Goal: Entertainment & Leisure: Consume media (video, audio)

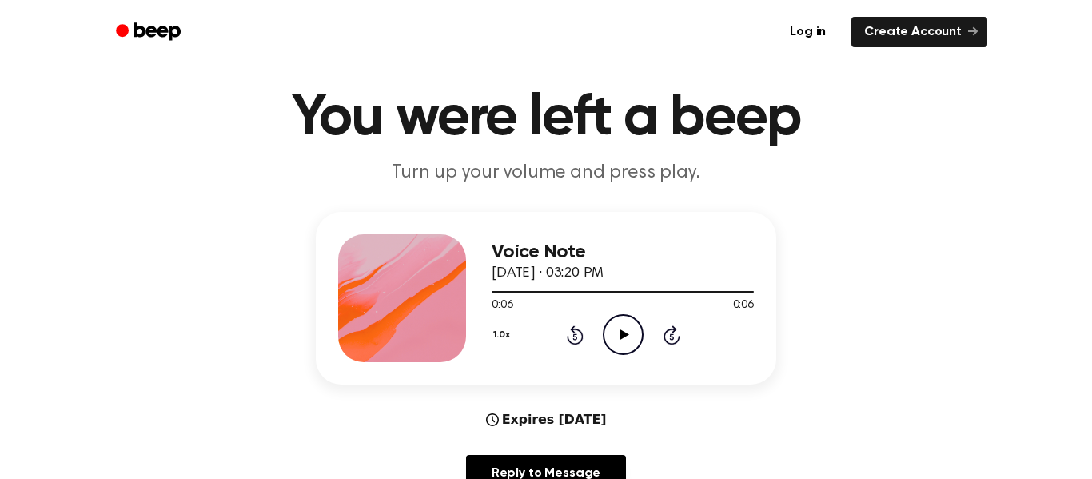
click at [631, 325] on icon "Play Audio" at bounding box center [623, 334] width 41 height 41
click at [577, 329] on icon at bounding box center [575, 334] width 17 height 19
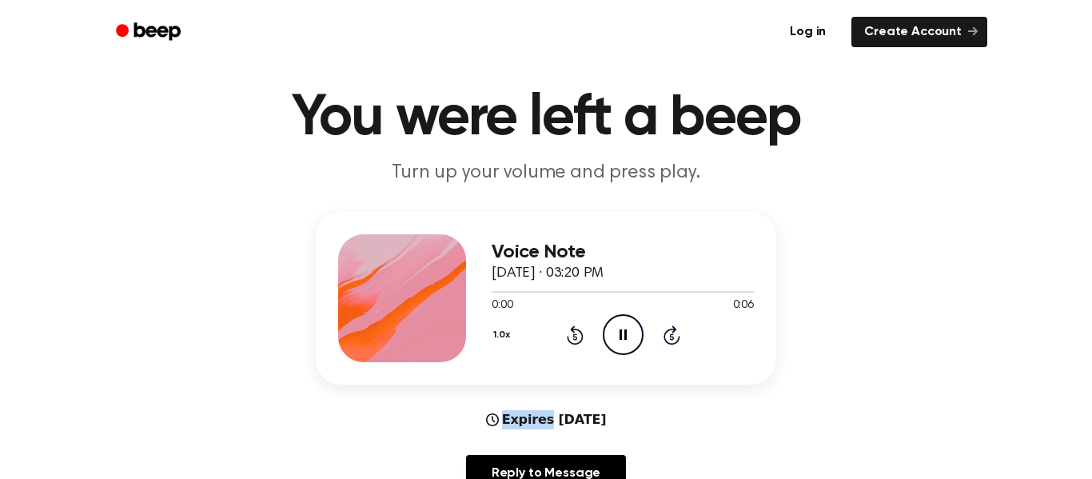
click at [577, 329] on icon at bounding box center [575, 334] width 17 height 19
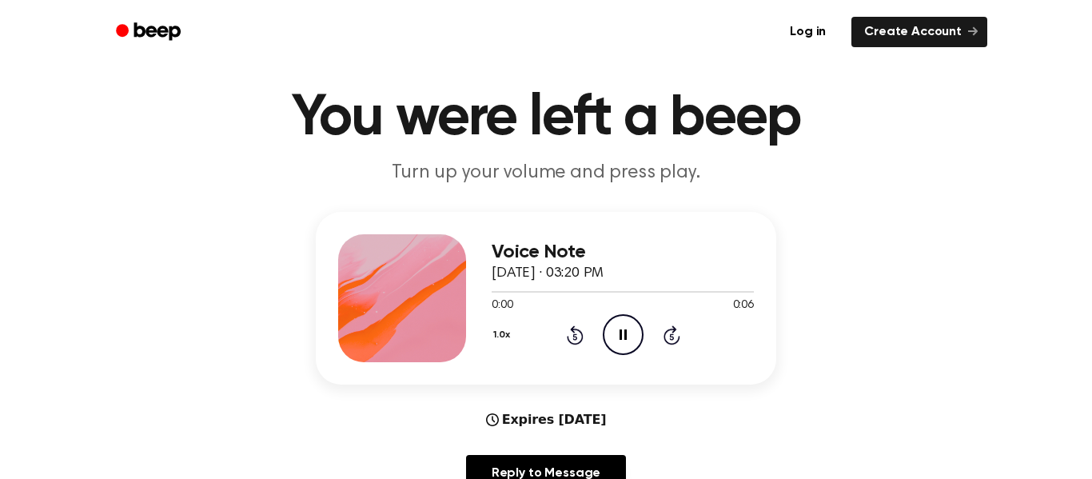
click at [577, 329] on icon at bounding box center [575, 334] width 17 height 19
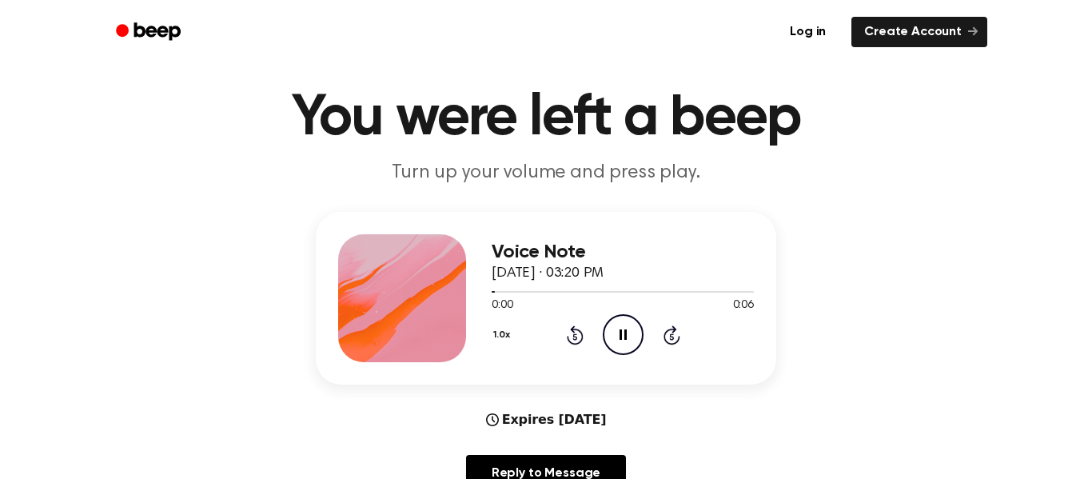
click at [577, 329] on icon at bounding box center [575, 334] width 17 height 19
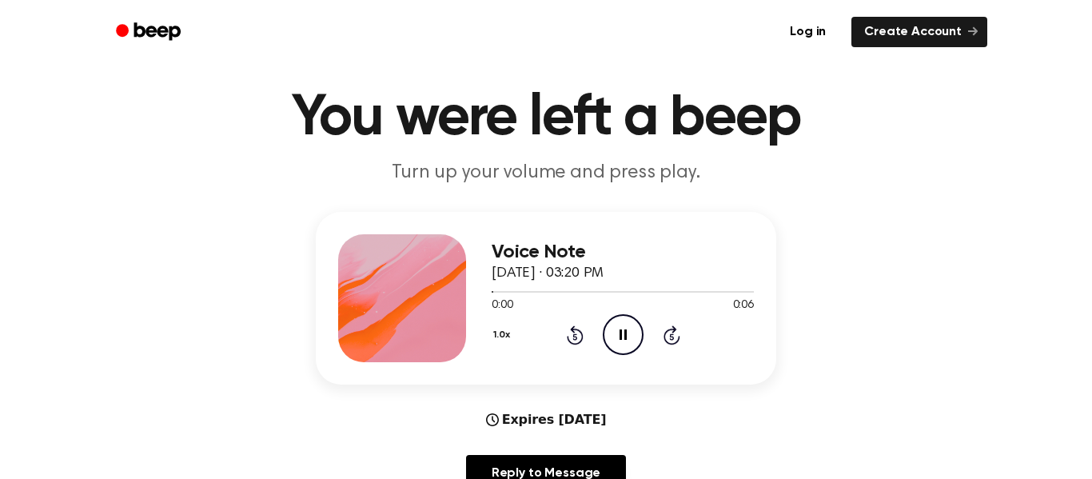
click at [577, 329] on icon at bounding box center [575, 334] width 17 height 19
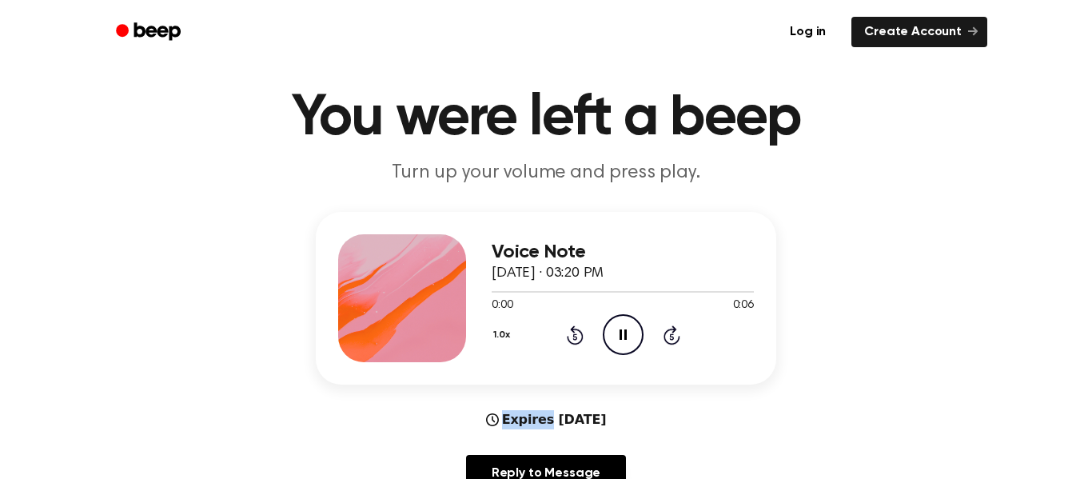
click at [577, 329] on icon at bounding box center [575, 334] width 17 height 19
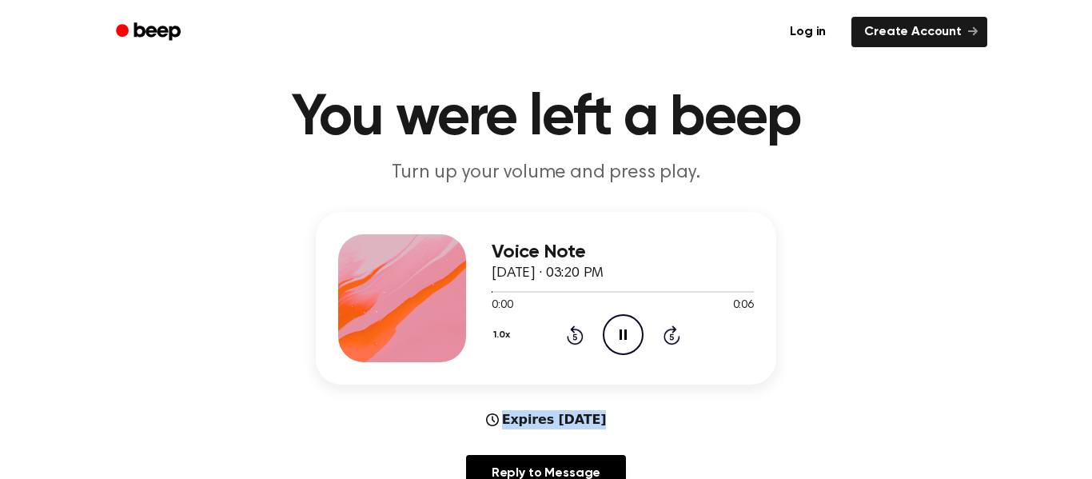
click at [577, 329] on icon at bounding box center [575, 334] width 17 height 19
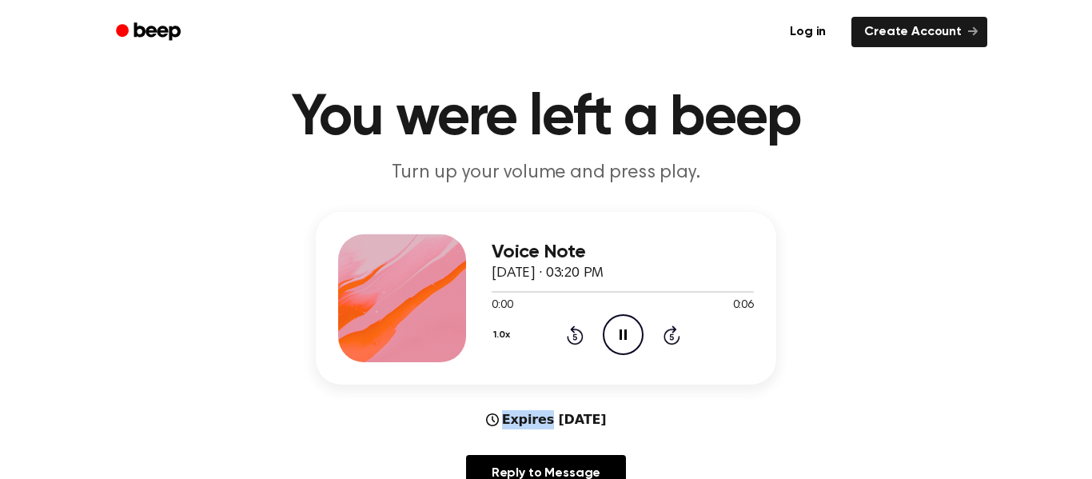
click at [577, 329] on icon at bounding box center [575, 334] width 17 height 19
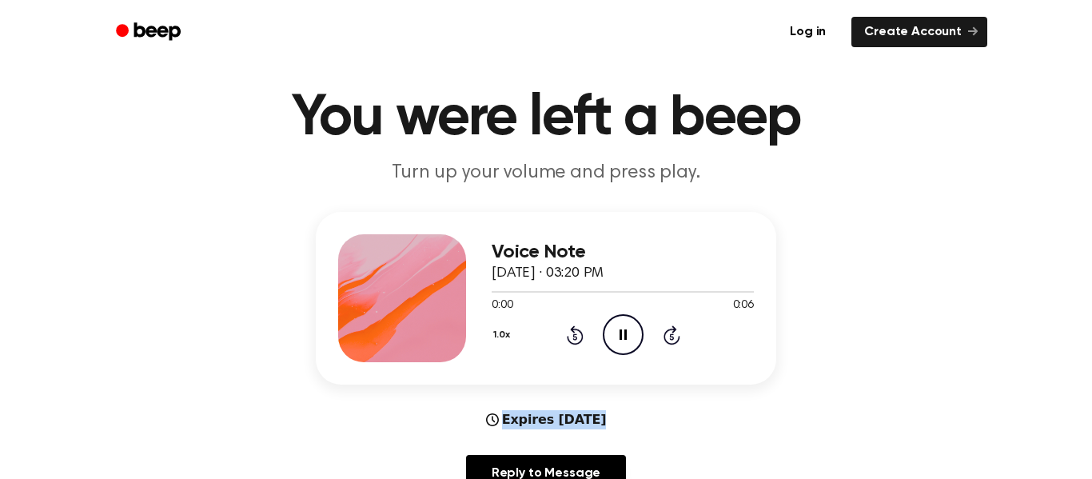
click at [577, 329] on icon at bounding box center [575, 334] width 17 height 19
